Goal: Navigation & Orientation: Find specific page/section

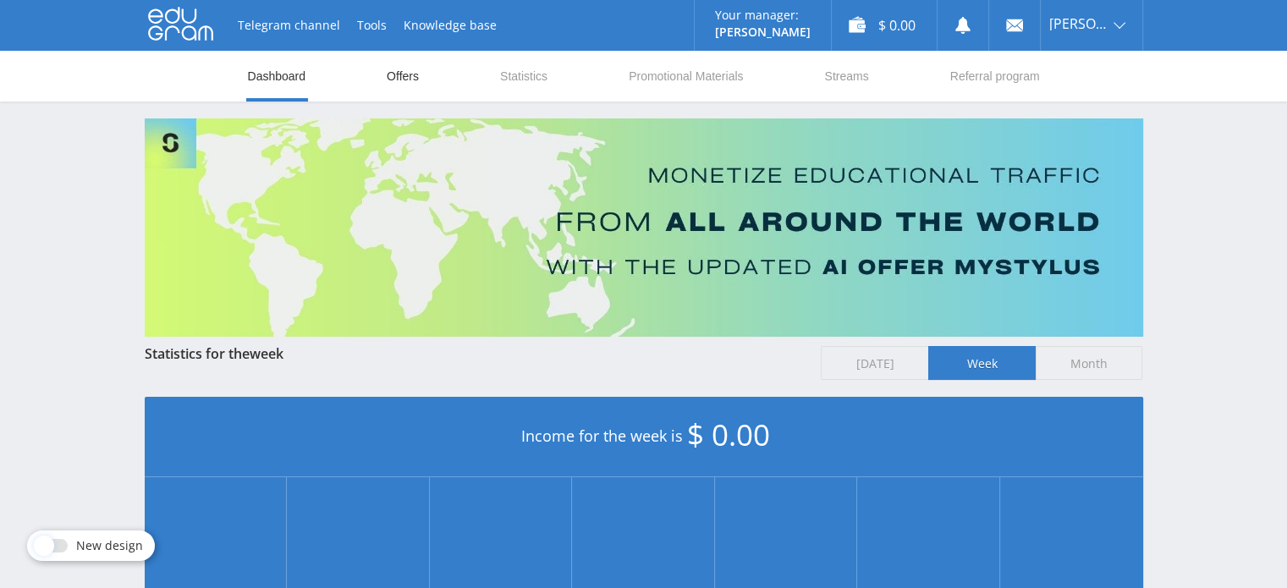
click at [399, 74] on link "Offers" at bounding box center [403, 76] width 36 height 51
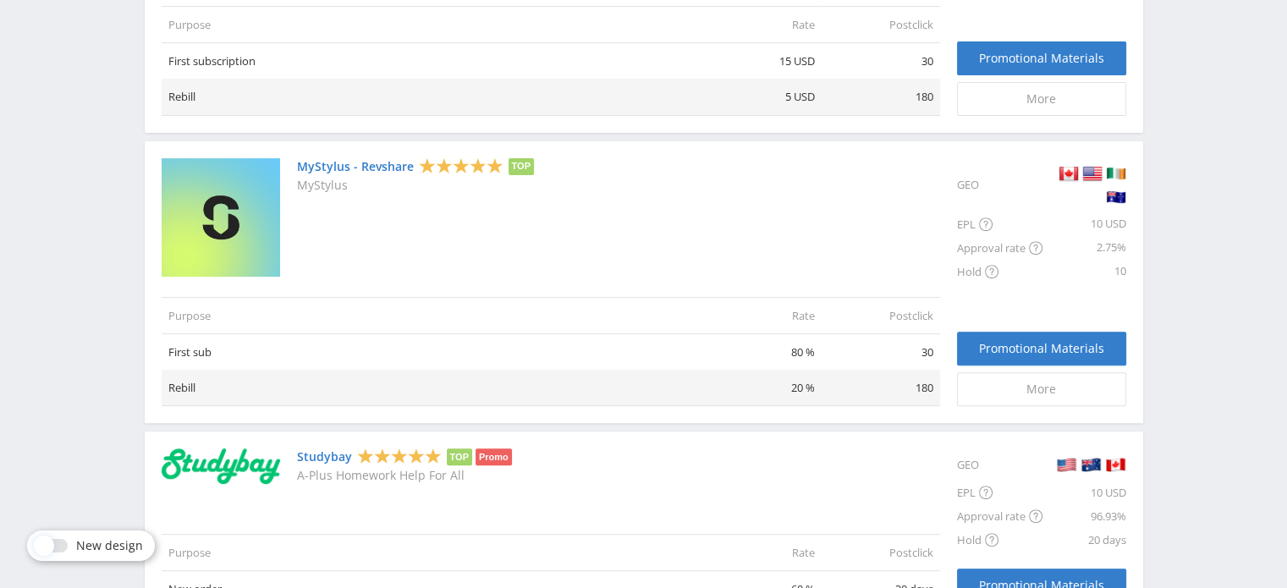
scroll to position [341, 0]
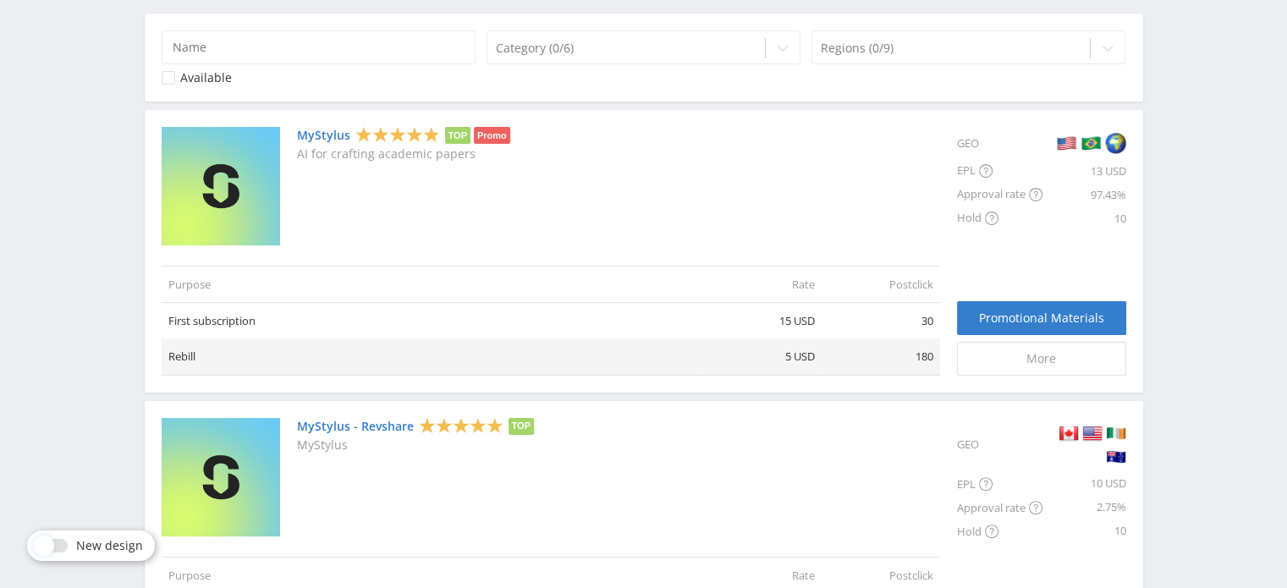
click at [301, 133] on link "MyStylus" at bounding box center [323, 136] width 53 height 14
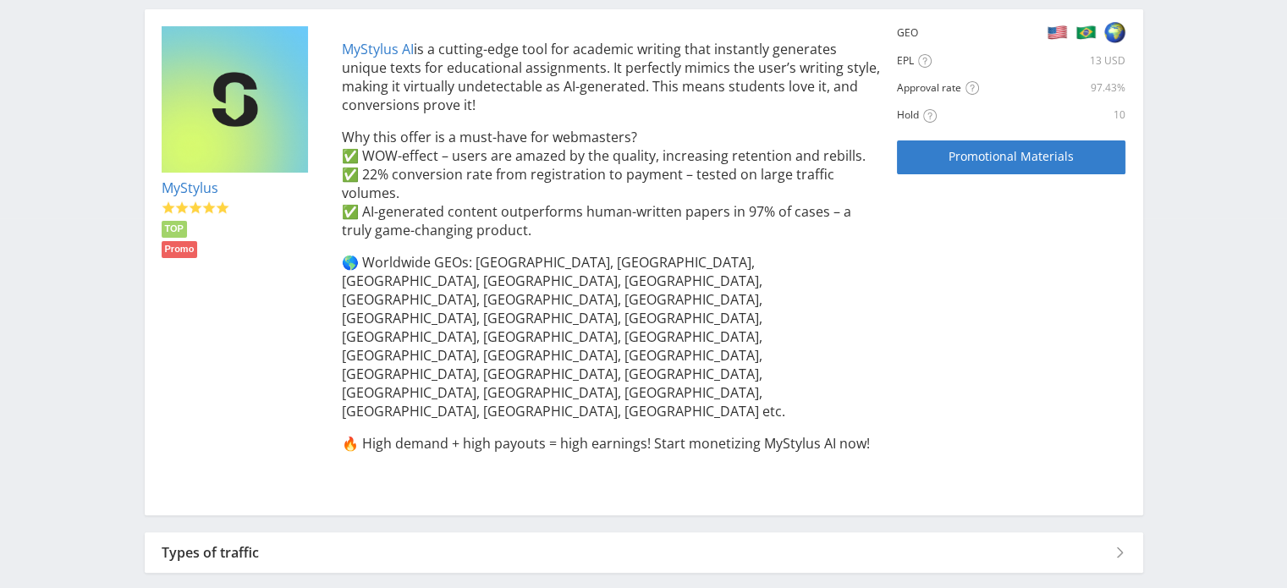
scroll to position [421, 0]
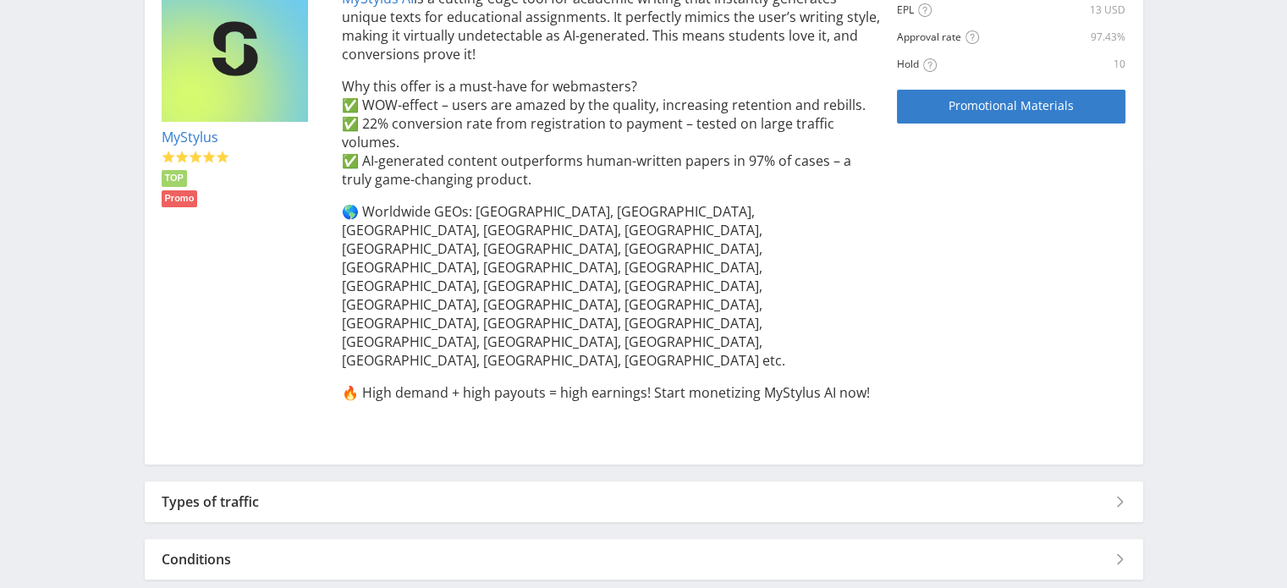
click at [213, 482] on div "Types of traffic" at bounding box center [644, 502] width 999 height 41
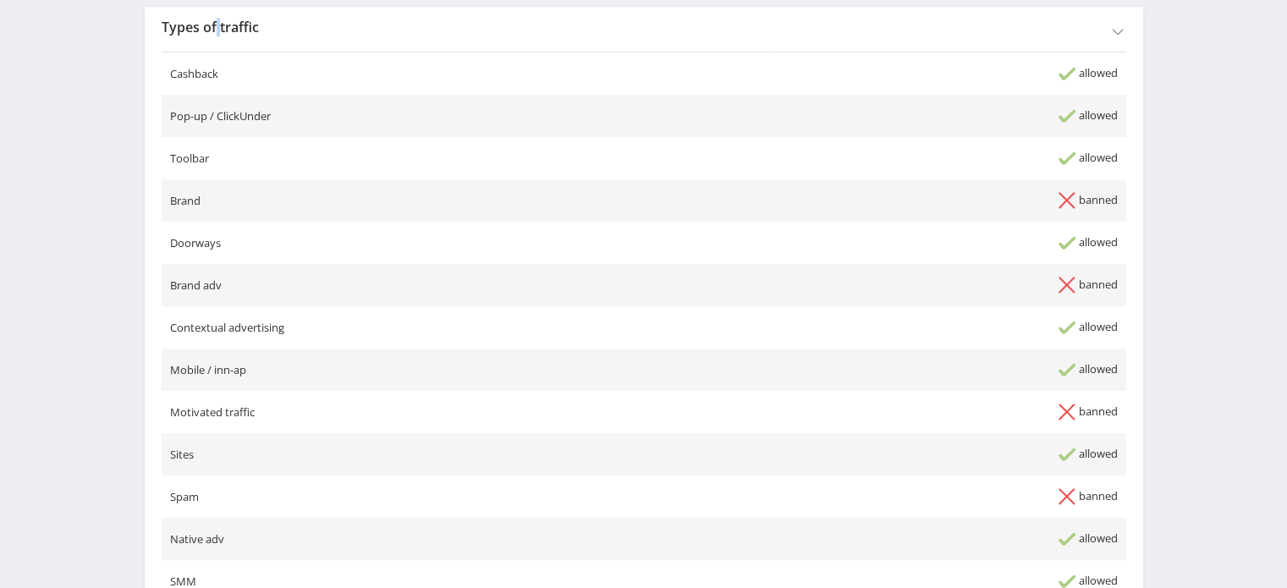
scroll to position [993, 0]
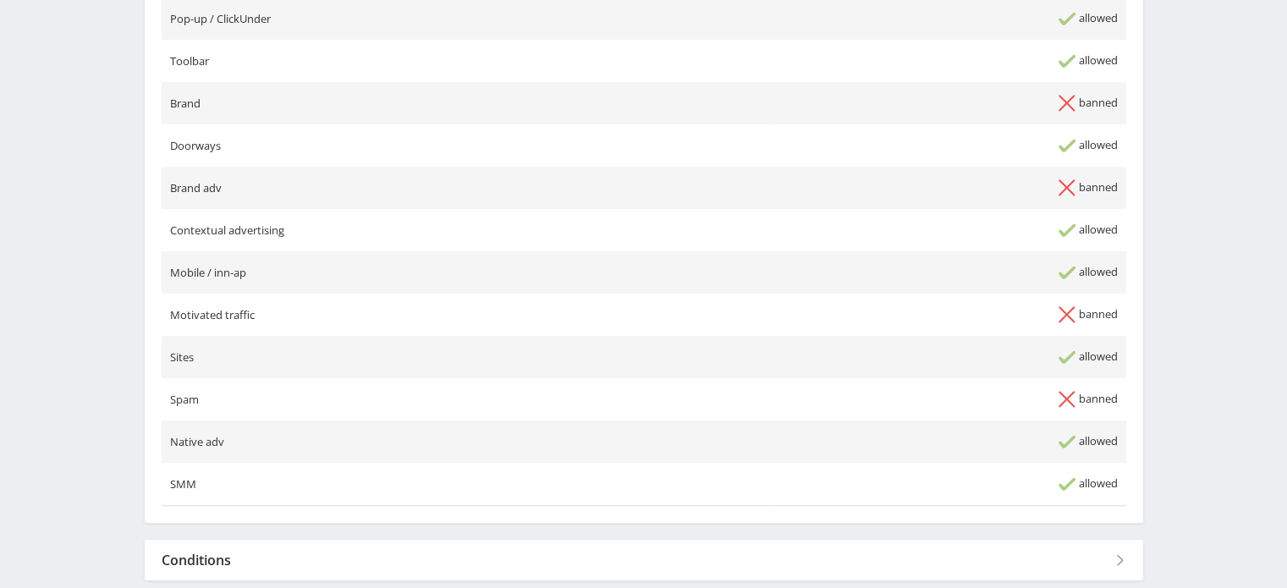
click at [281, 540] on div "Conditions" at bounding box center [644, 560] width 999 height 41
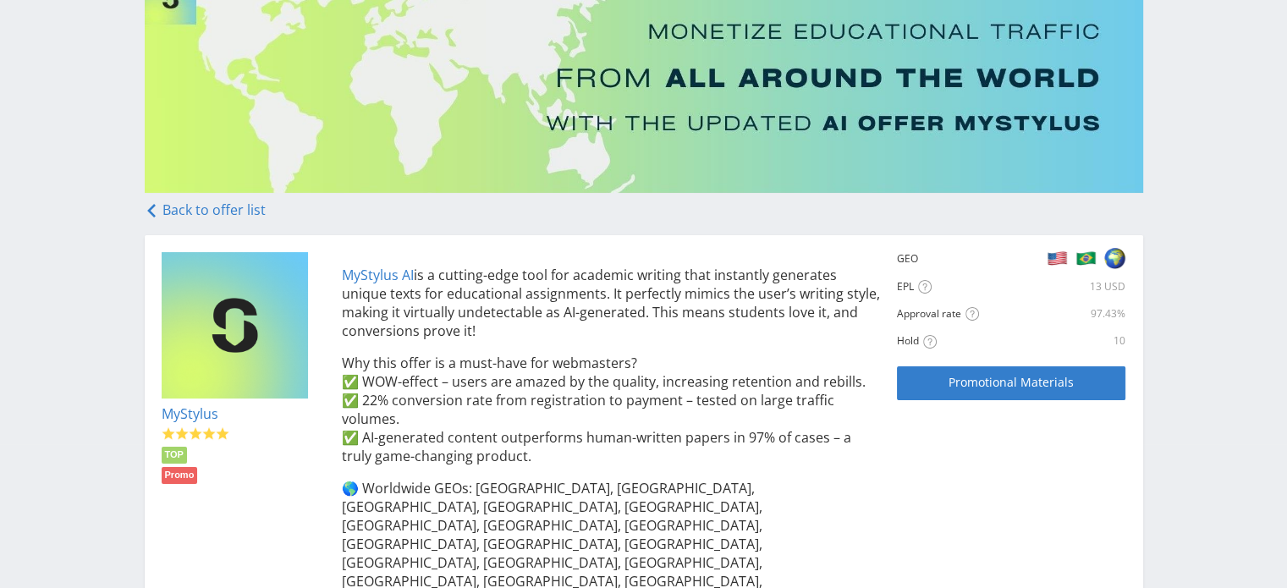
scroll to position [0, 0]
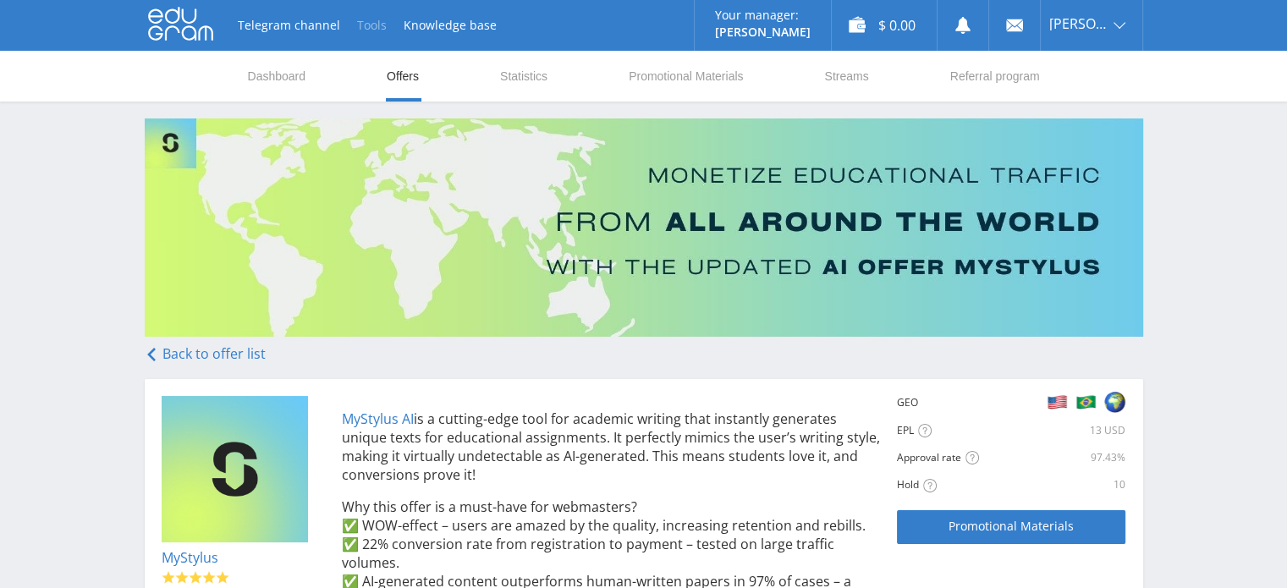
click at [372, 24] on button "Tools" at bounding box center [372, 25] width 47 height 51
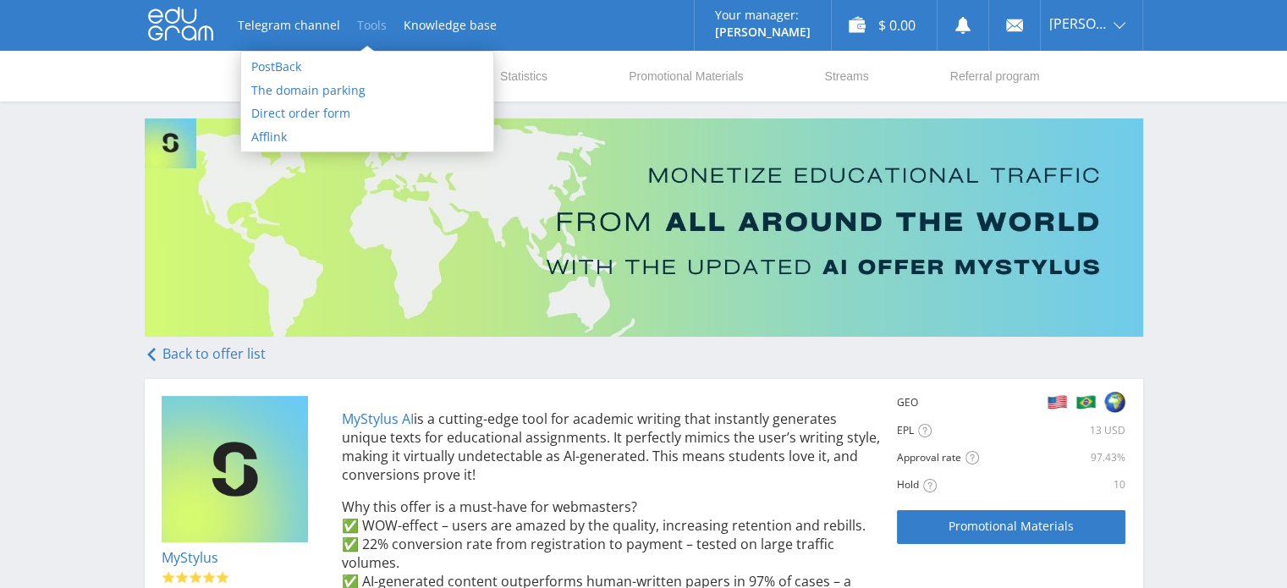
click at [375, 26] on button "Tools" at bounding box center [372, 25] width 47 height 51
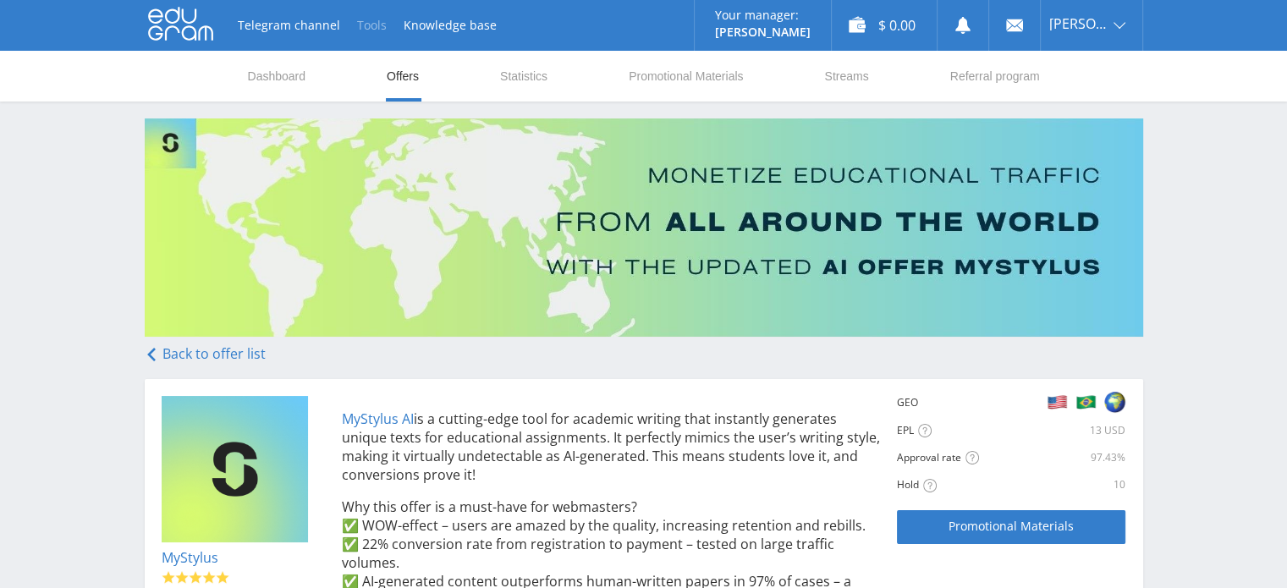
click at [375, 26] on button "Tools" at bounding box center [372, 25] width 47 height 51
click at [428, 27] on link "Knowledge base" at bounding box center [450, 25] width 110 height 51
click at [196, 37] on icon at bounding box center [180, 24] width 65 height 34
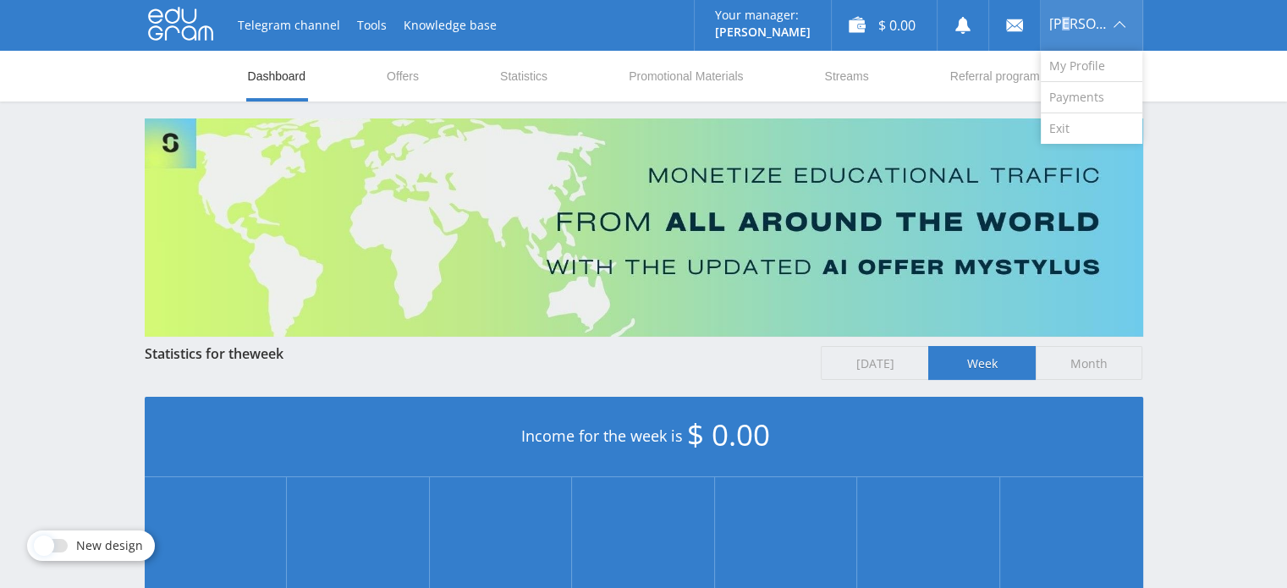
click at [1080, 26] on span "[PERSON_NAME]" at bounding box center [1079, 24] width 59 height 14
click at [1075, 60] on link "My Profile" at bounding box center [1092, 66] width 102 height 31
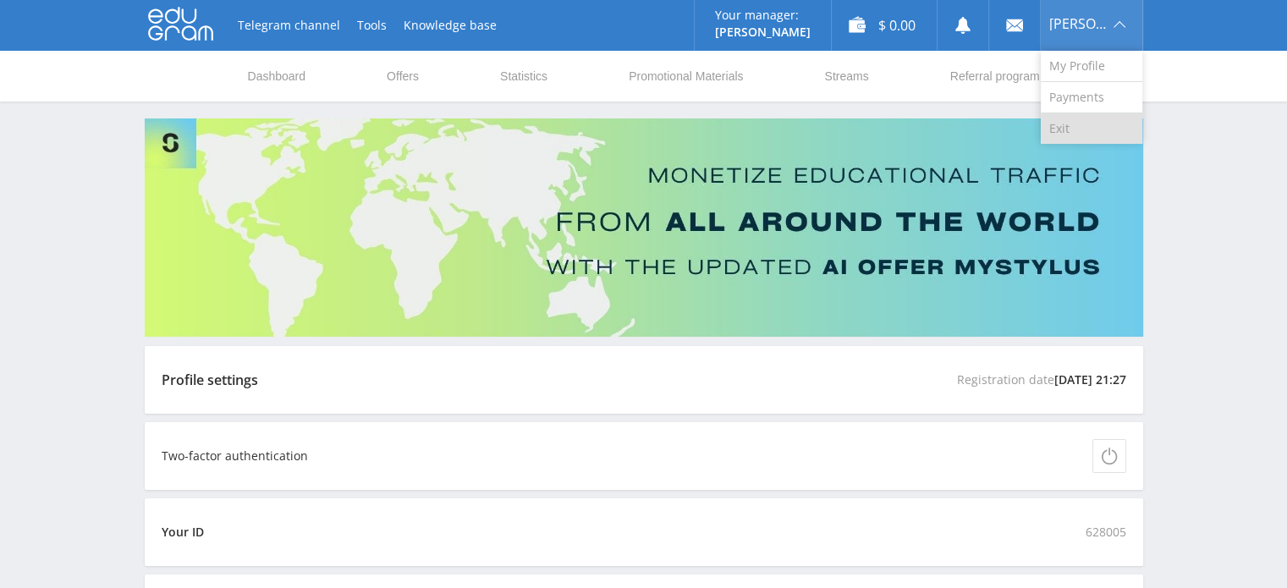
click at [1068, 132] on link "Exit" at bounding box center [1092, 128] width 102 height 30
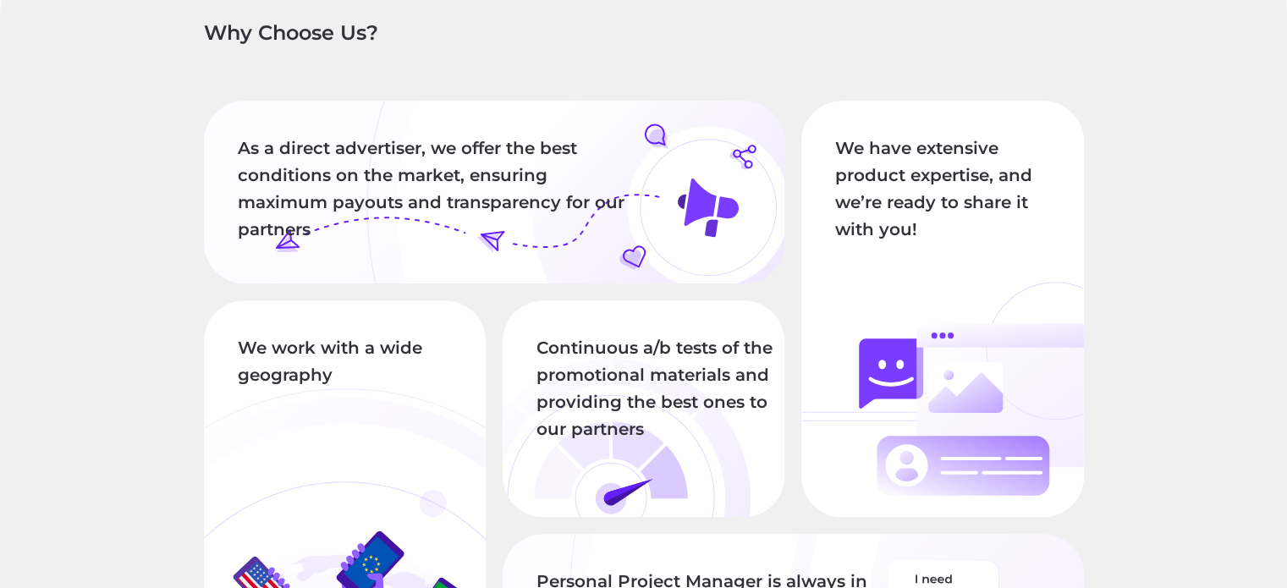
scroll to position [1460, 0]
